Goal: Entertainment & Leisure: Browse casually

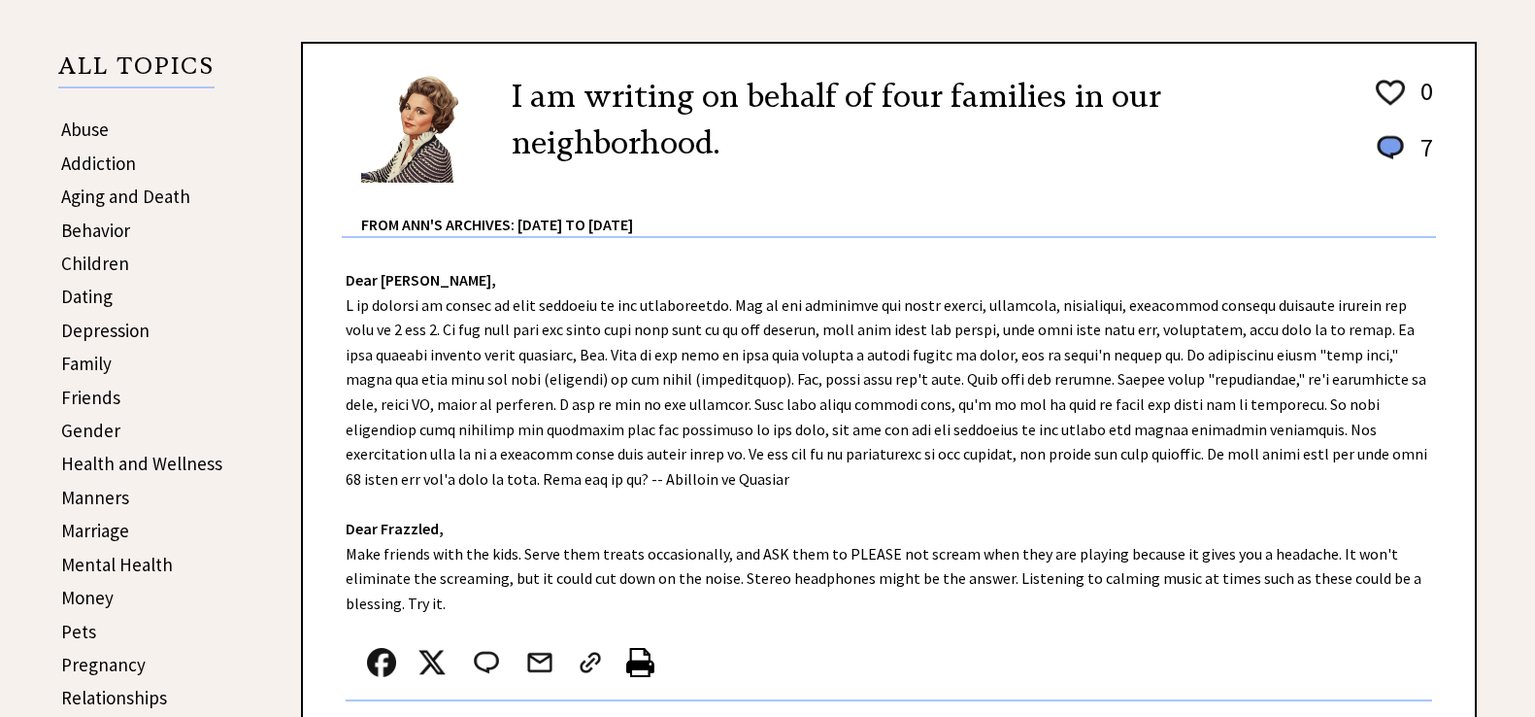
scroll to position [416, 0]
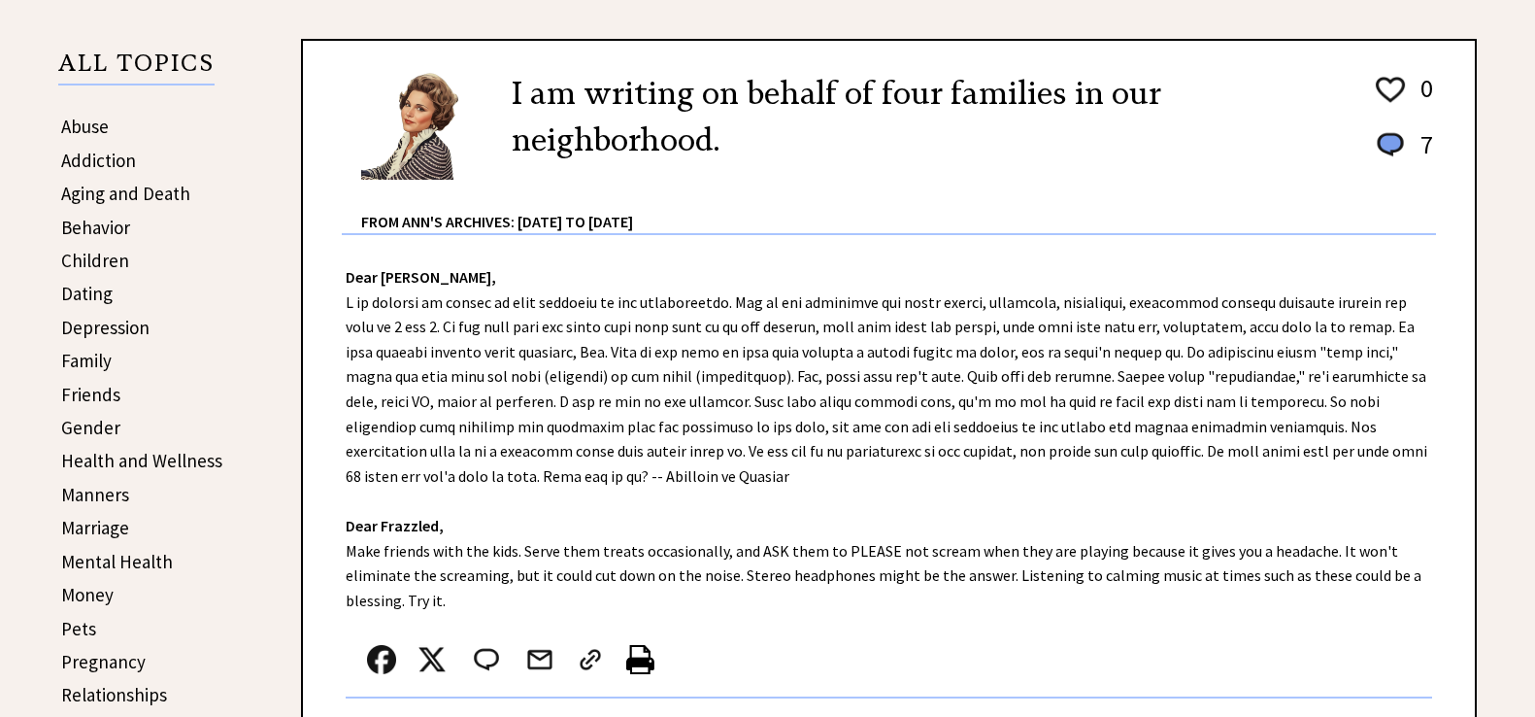
click at [79, 361] on link "Family" at bounding box center [86, 360] width 50 height 23
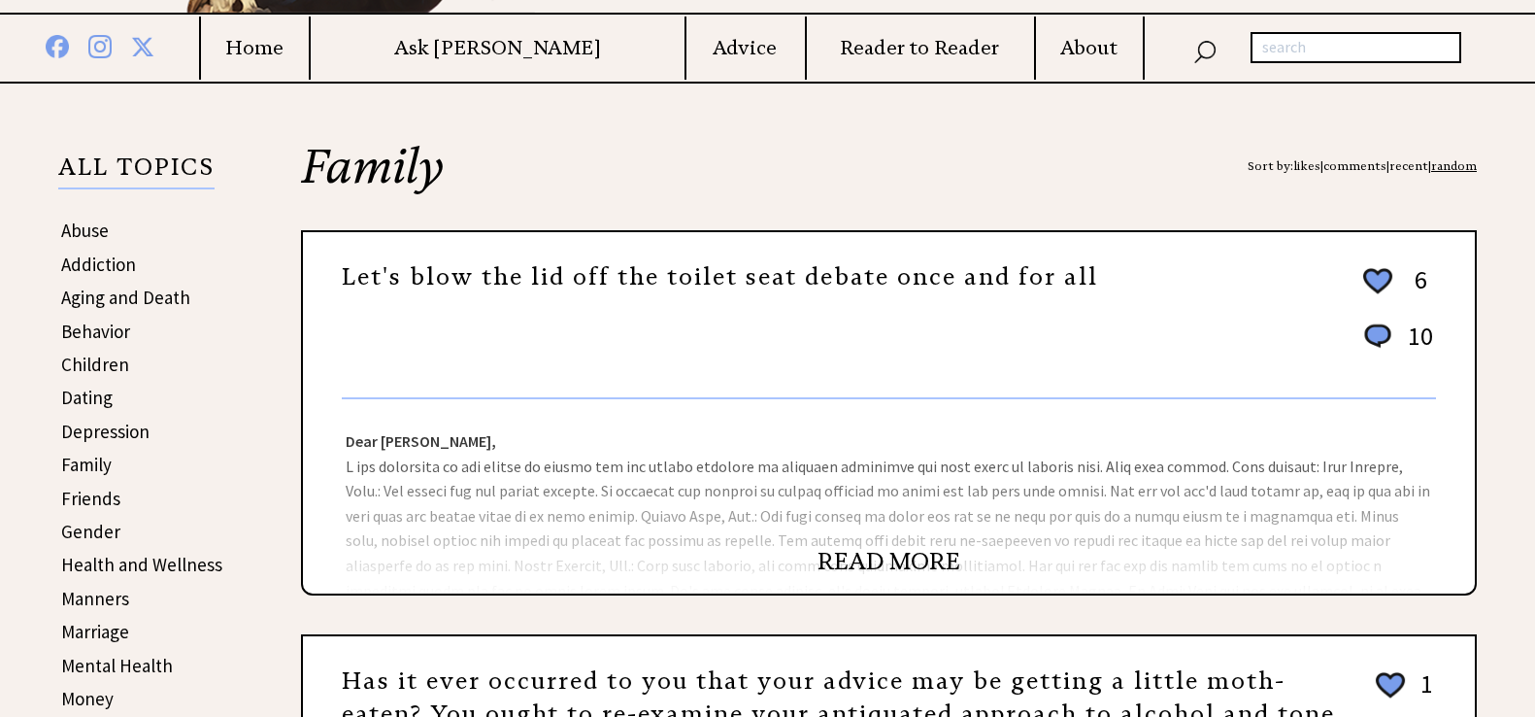
scroll to position [416, 0]
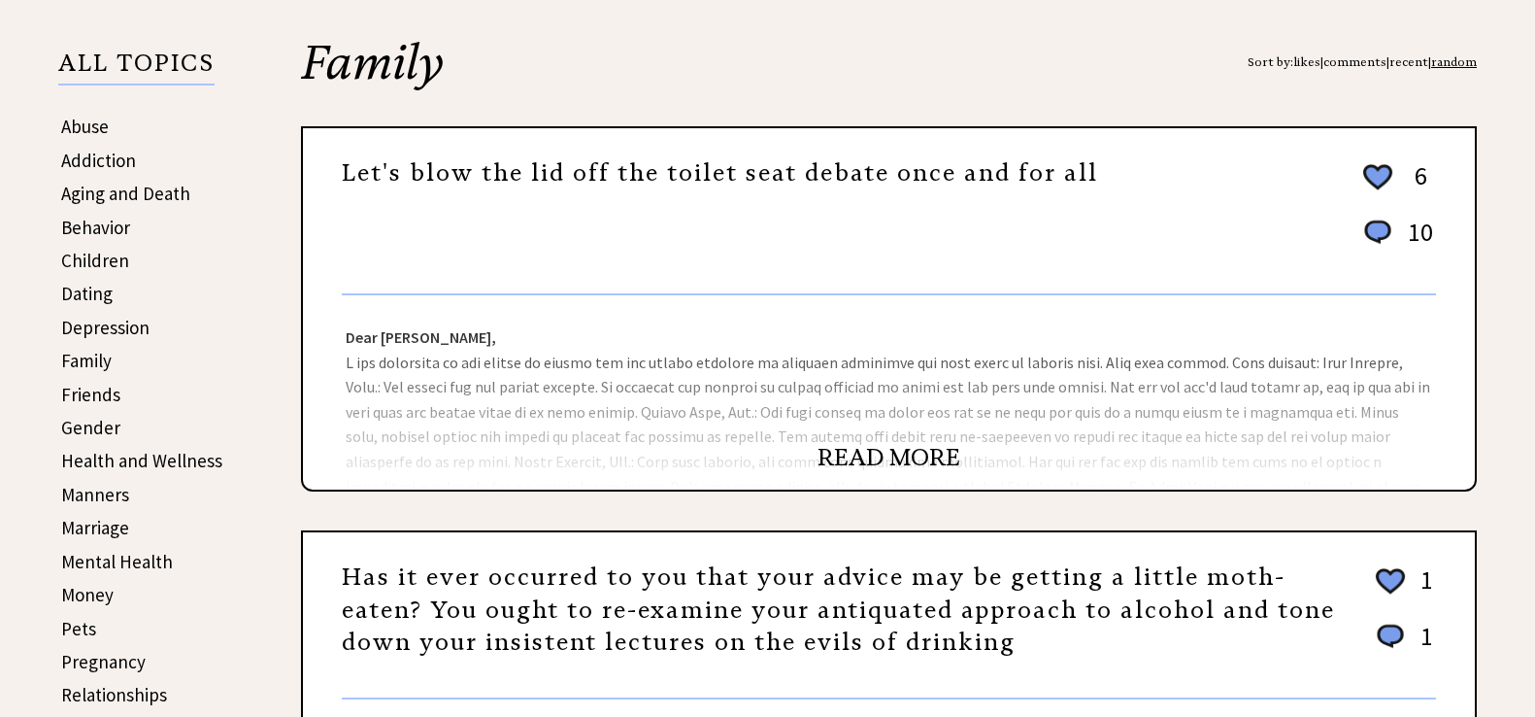
click at [879, 455] on link "READ MORE" at bounding box center [888, 457] width 143 height 29
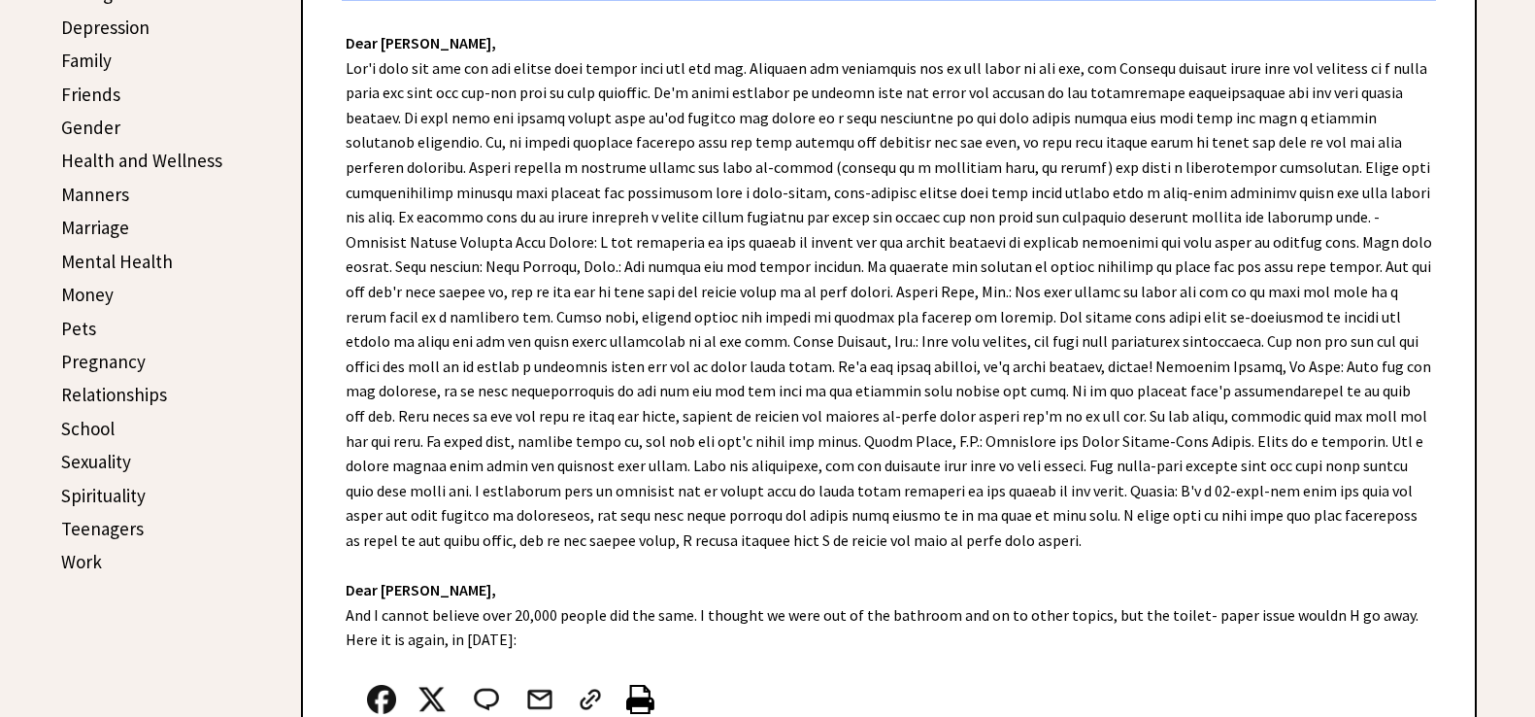
scroll to position [623, 0]
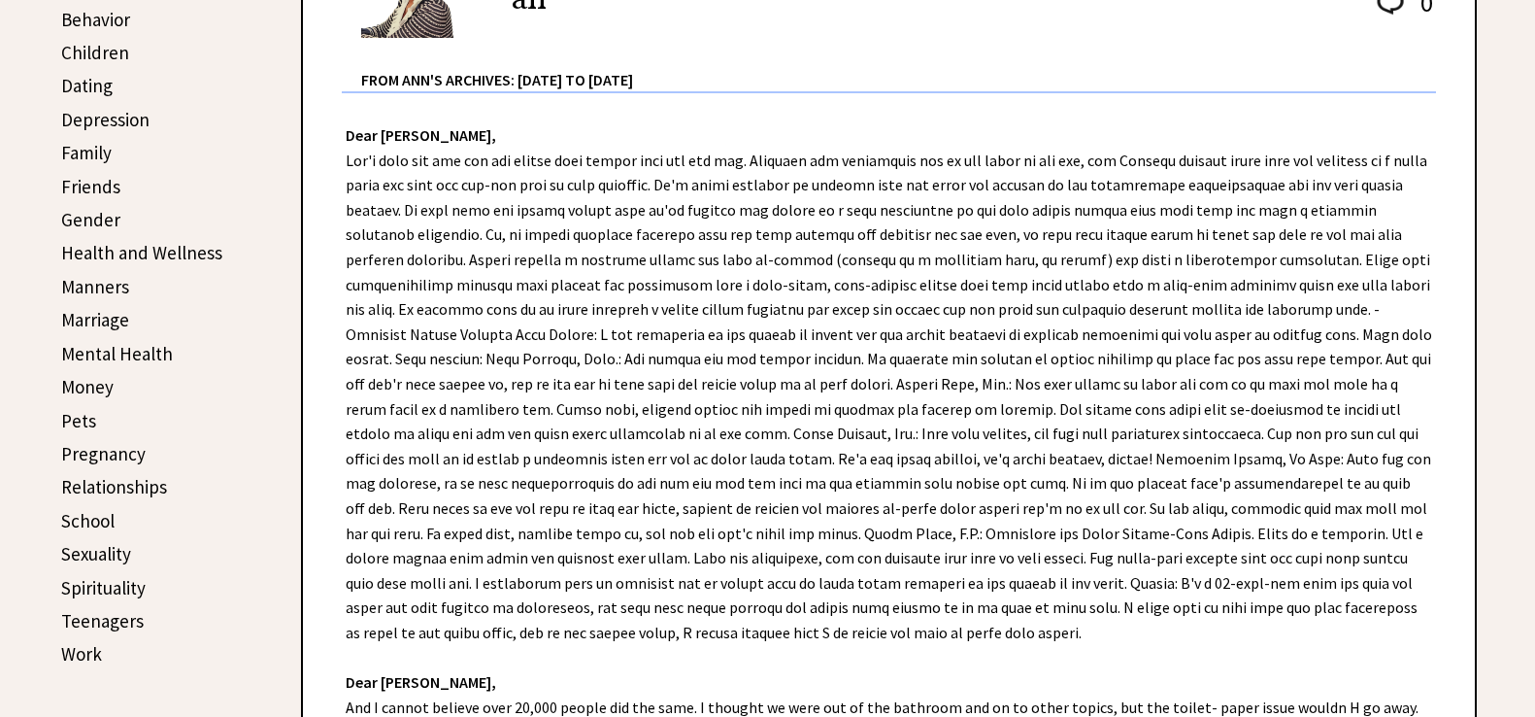
click at [109, 181] on link "Friends" at bounding box center [90, 186] width 59 height 23
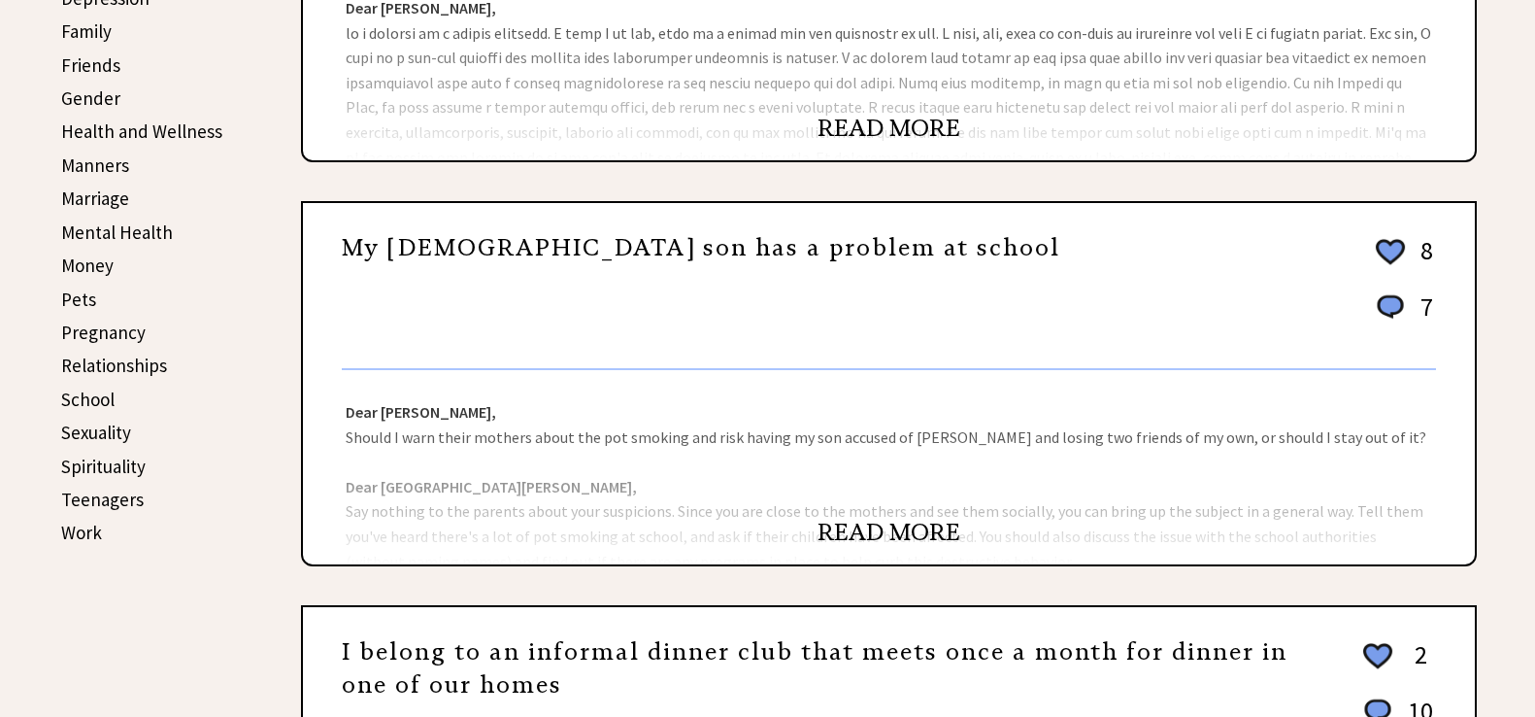
scroll to position [623, 0]
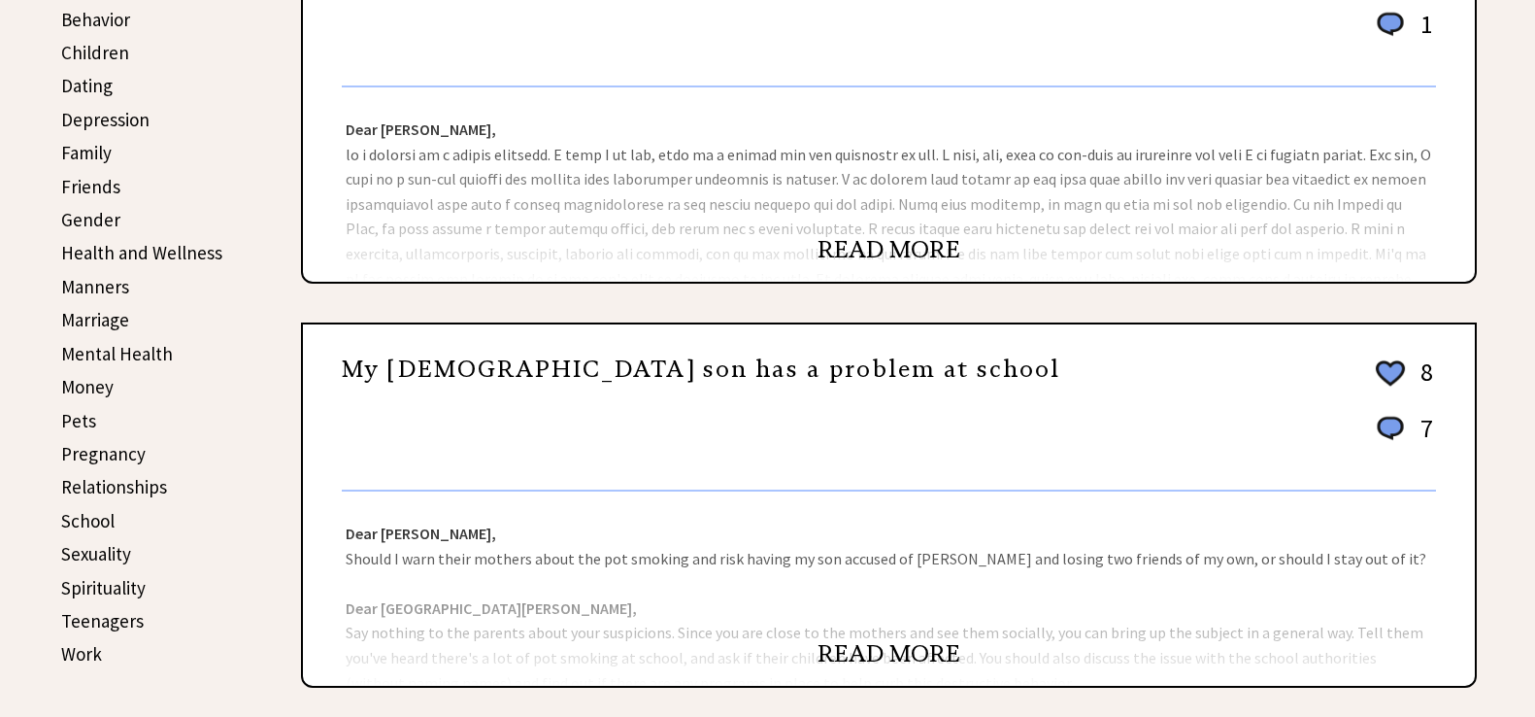
click at [99, 313] on link "Marriage" at bounding box center [95, 319] width 68 height 23
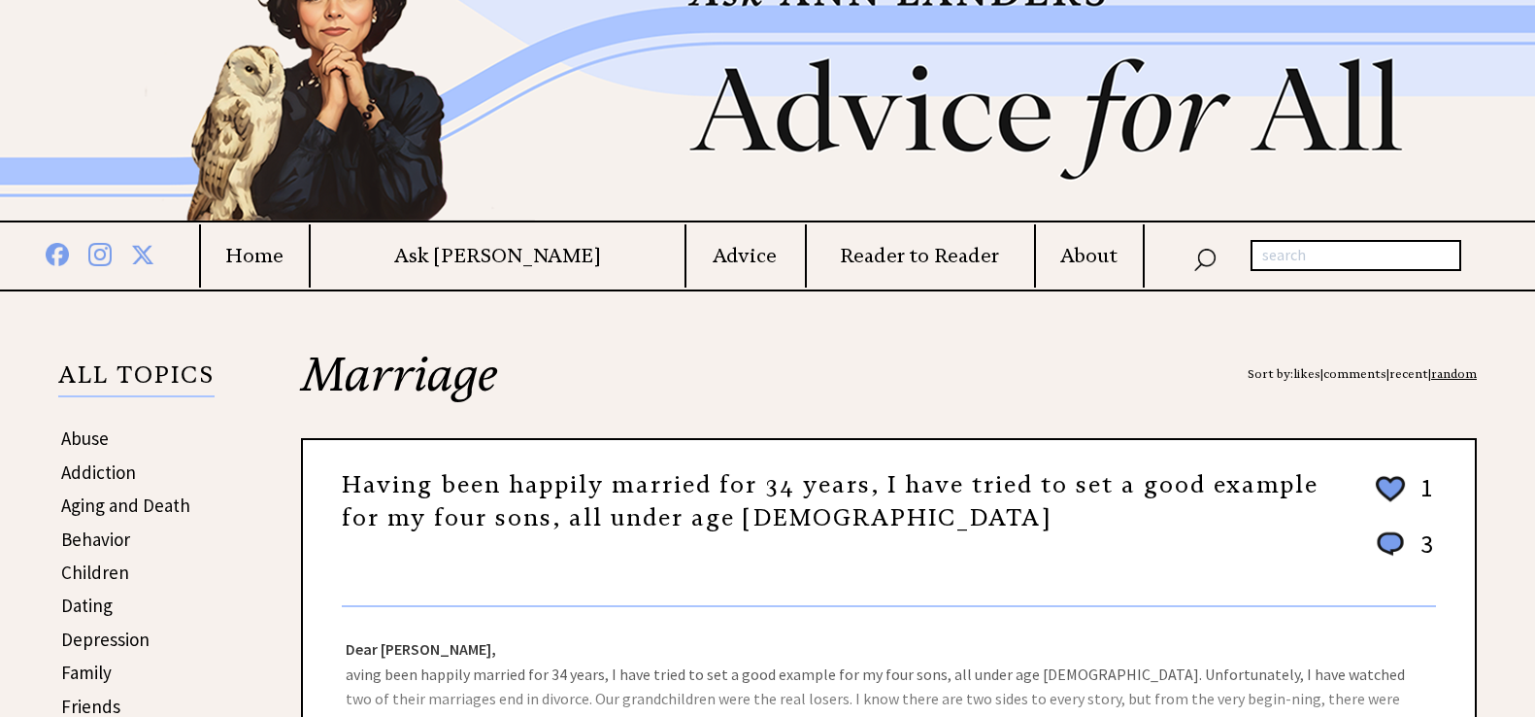
scroll to position [312, 0]
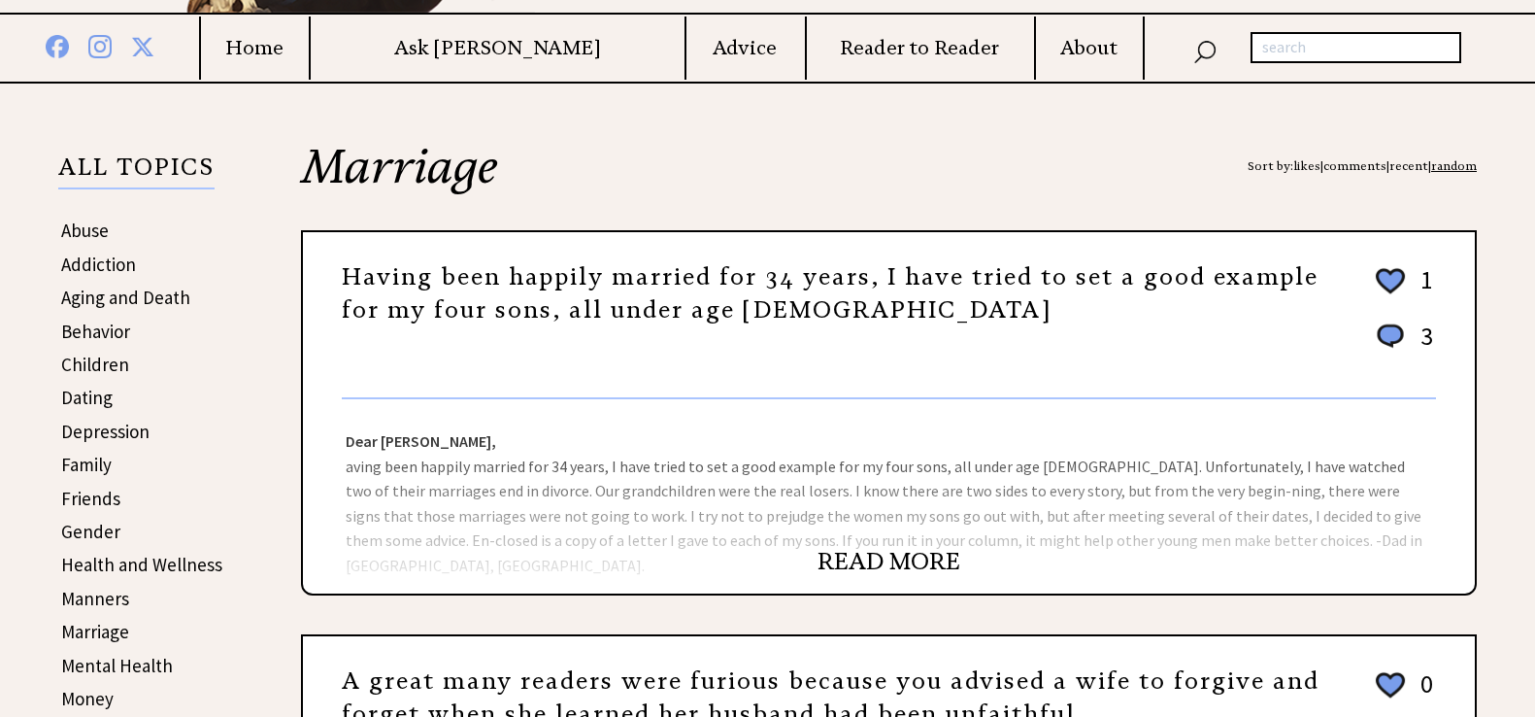
click at [897, 560] on link "READ MORE" at bounding box center [888, 561] width 143 height 29
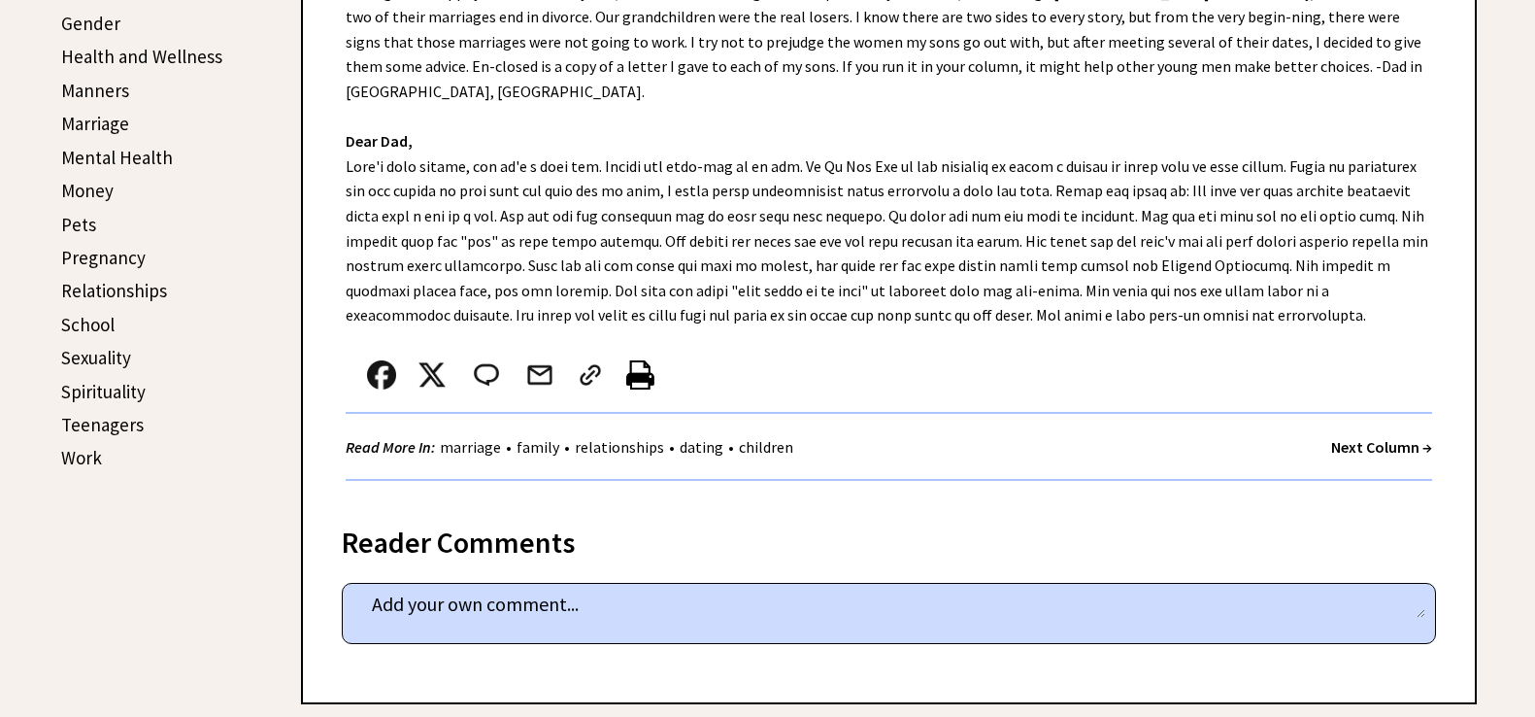
scroll to position [623, 0]
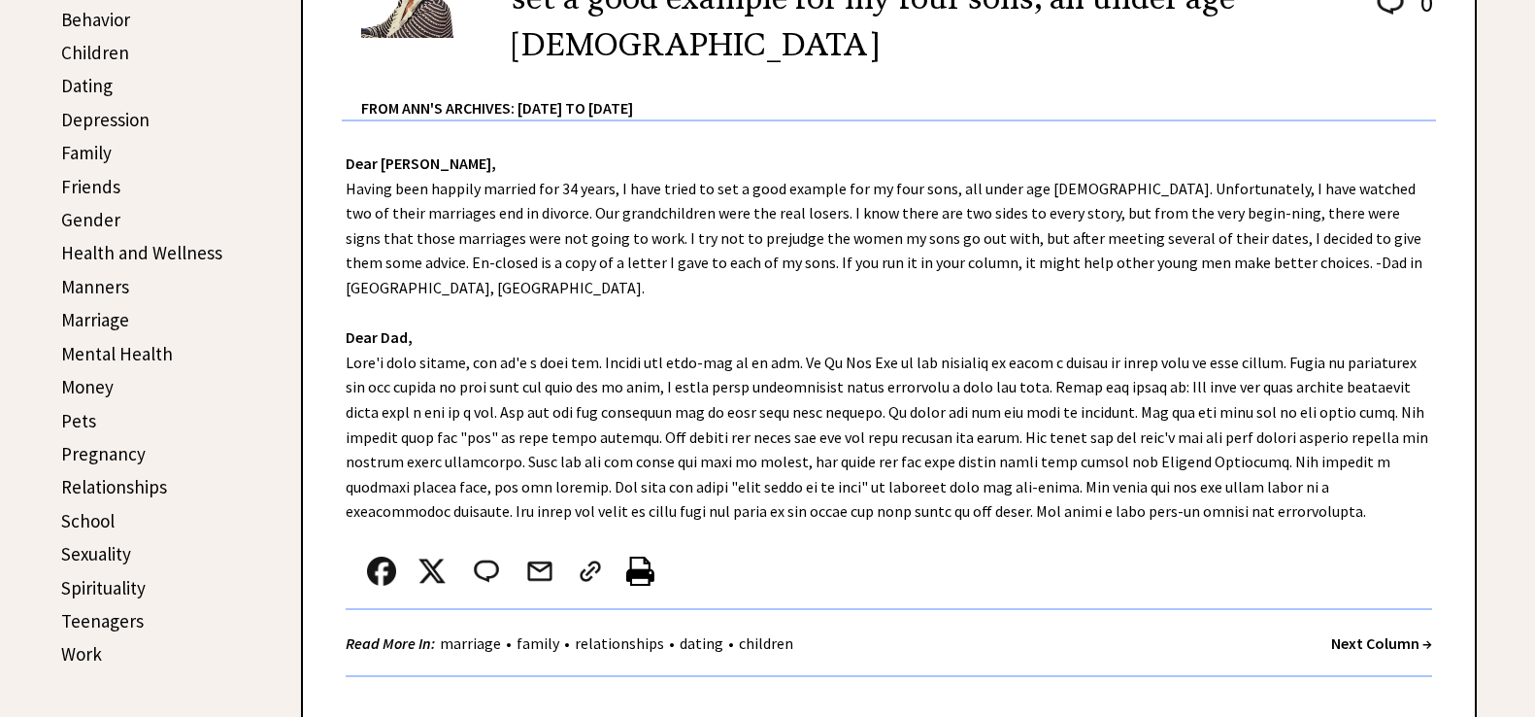
click at [1346, 633] on strong "Next Column →" at bounding box center [1381, 642] width 101 height 19
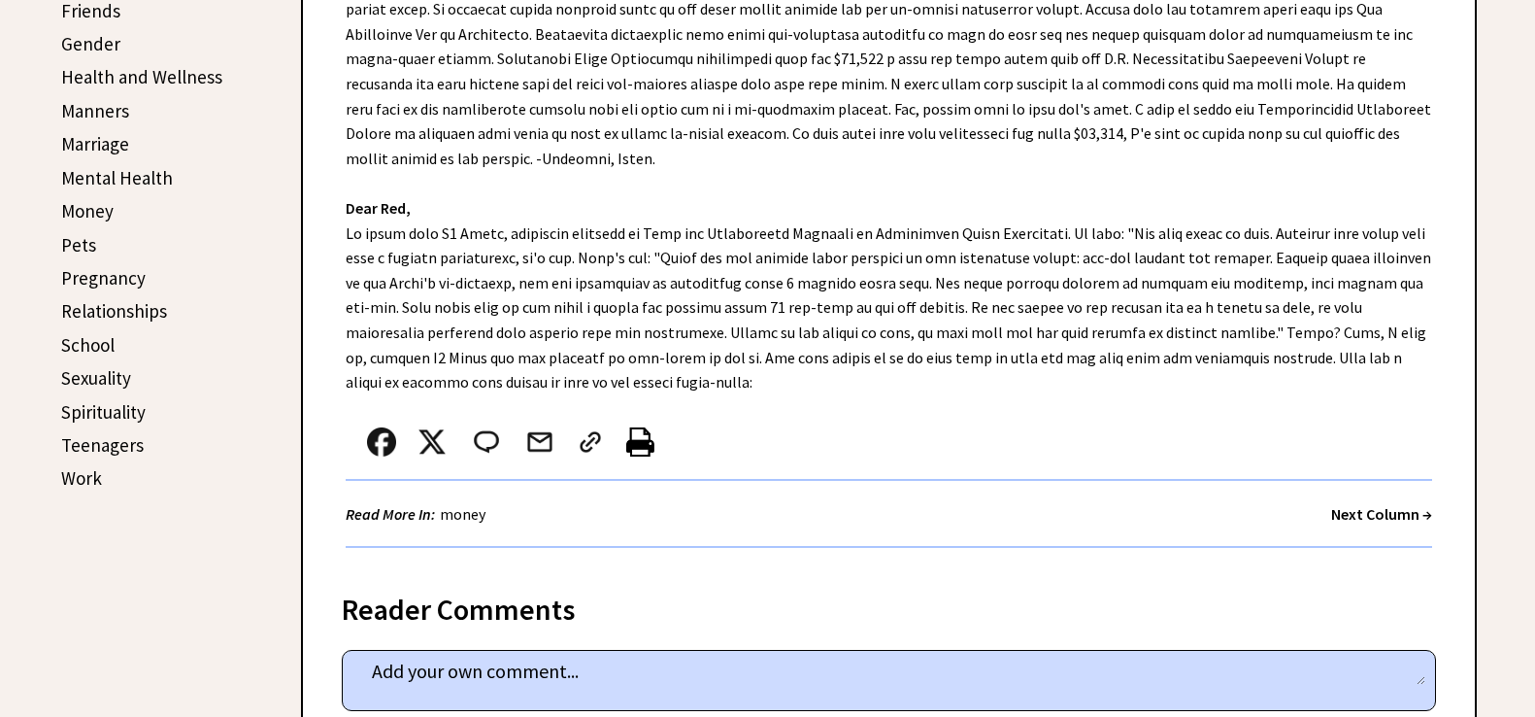
scroll to position [831, 0]
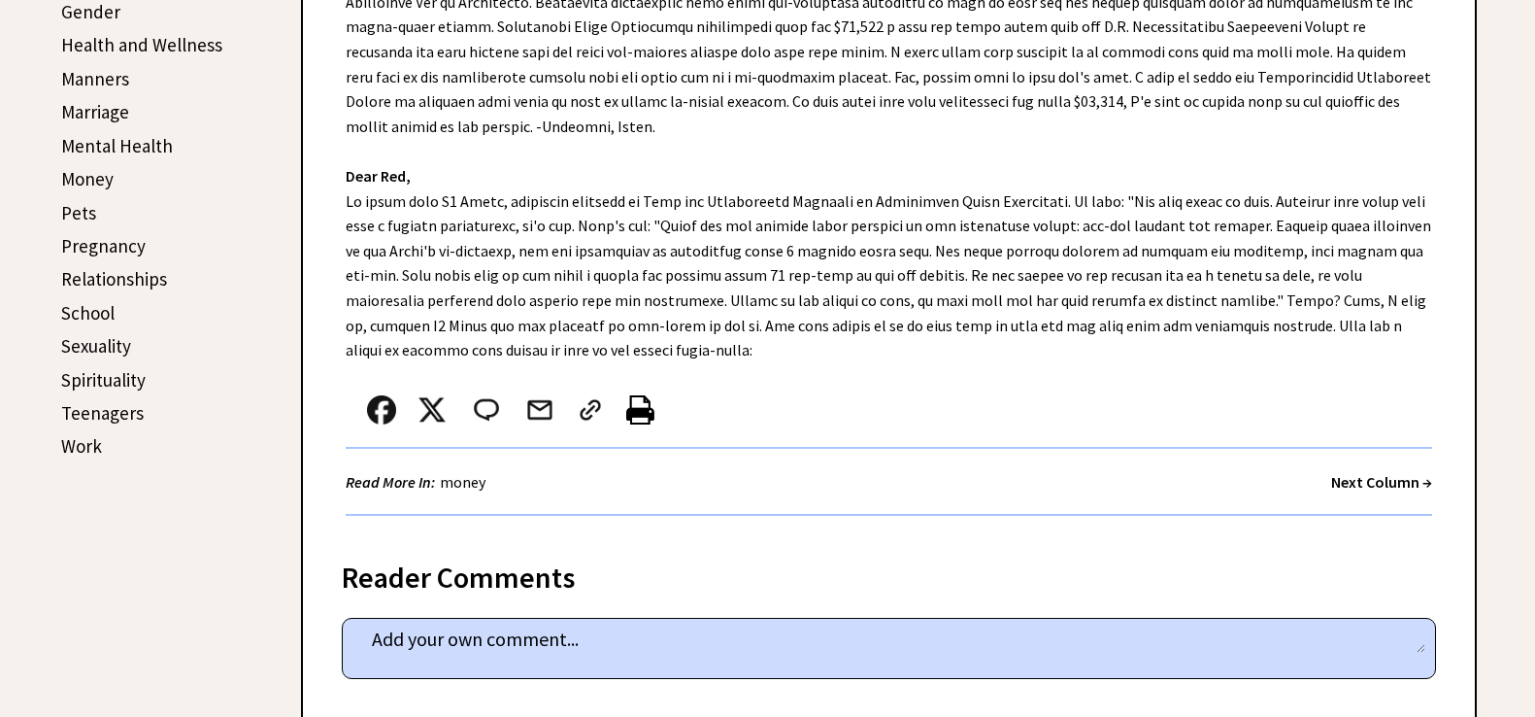
click at [1348, 475] on strong "Next Column →" at bounding box center [1381, 481] width 101 height 19
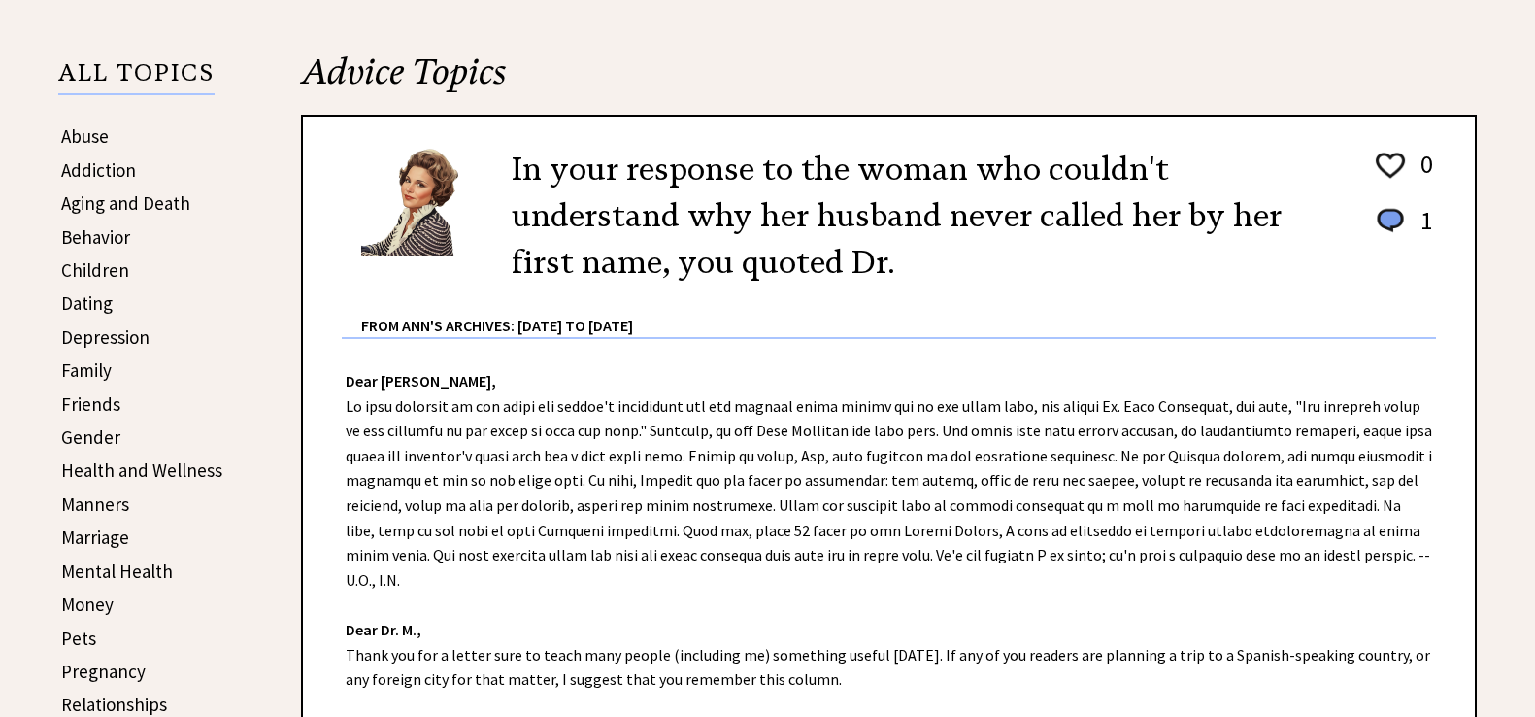
scroll to position [416, 0]
